Goal: Information Seeking & Learning: Learn about a topic

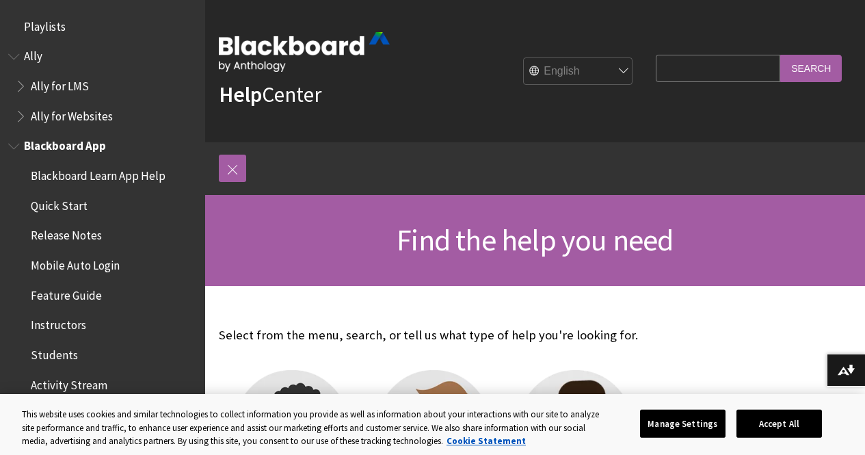
click at [65, 202] on span "Quick Start" at bounding box center [59, 203] width 57 height 18
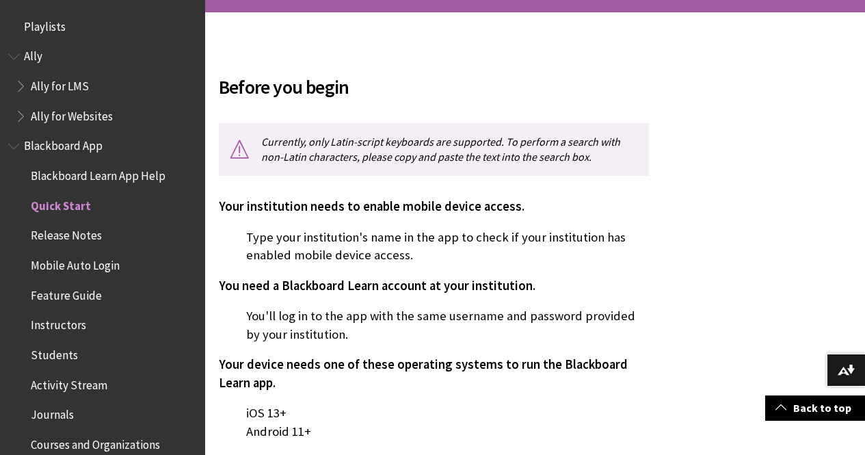
scroll to position [174, 0]
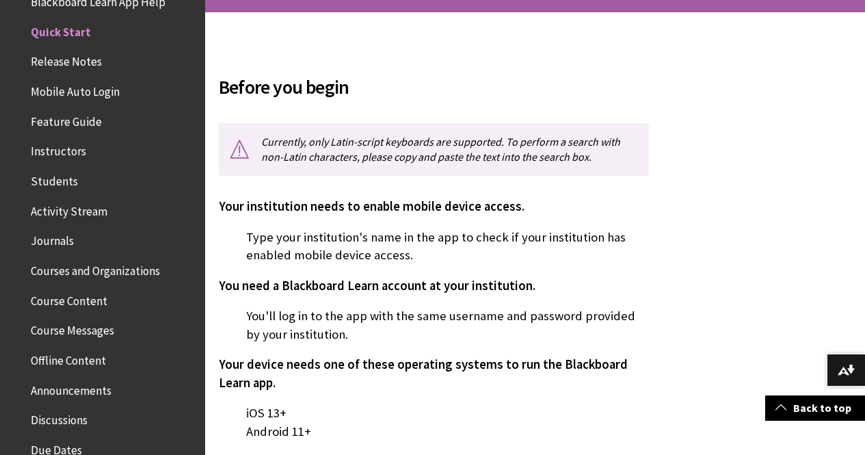
click at [61, 236] on span "Journals" at bounding box center [52, 239] width 43 height 18
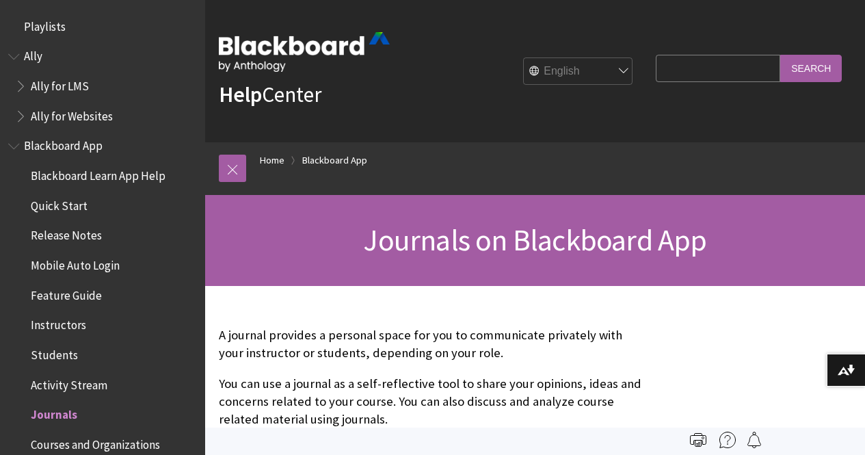
scroll to position [382, 0]
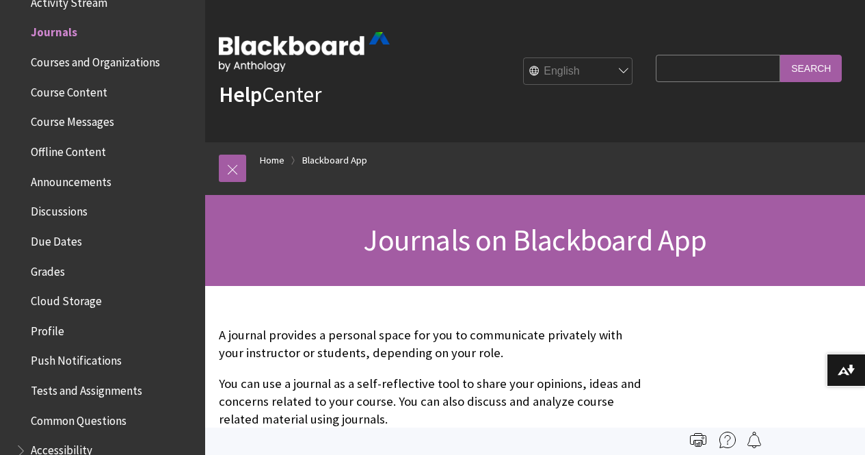
click at [62, 179] on span "Announcements" at bounding box center [71, 179] width 81 height 18
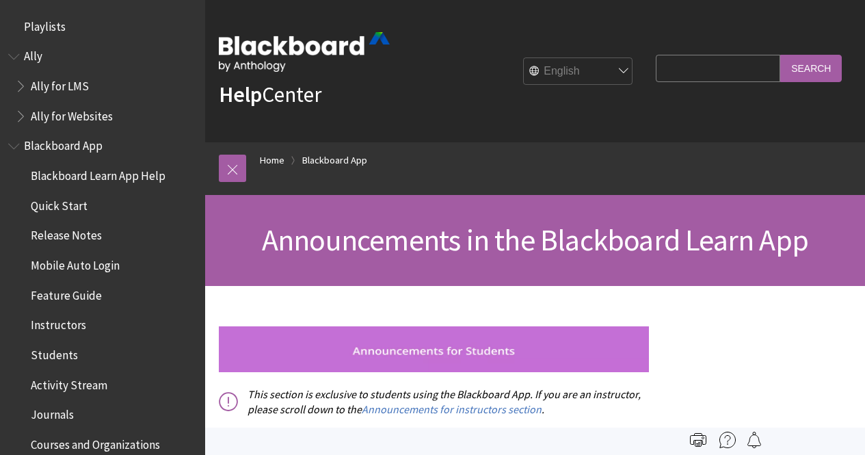
scroll to position [532, 0]
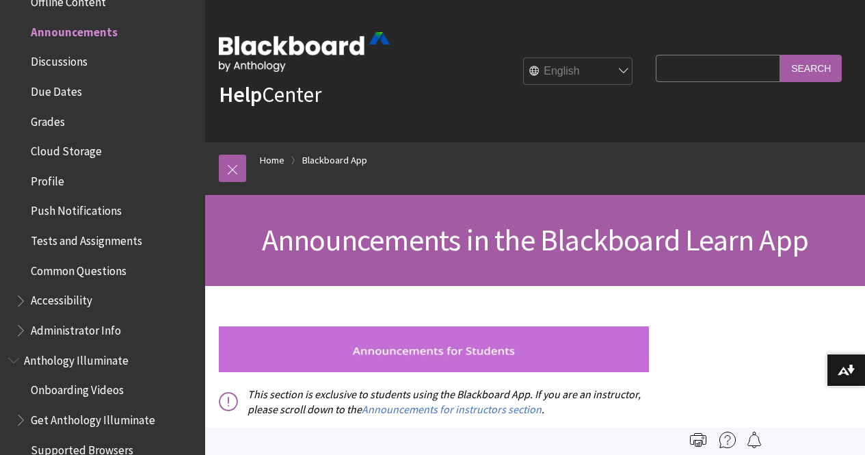
click at [34, 301] on span "Accessibility" at bounding box center [62, 298] width 62 height 18
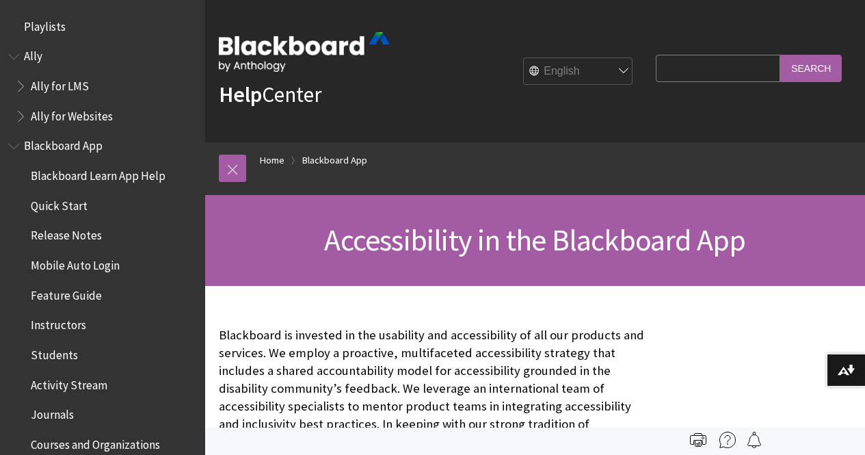
scroll to position [800, 0]
